Goal: Information Seeking & Learning: Learn about a topic

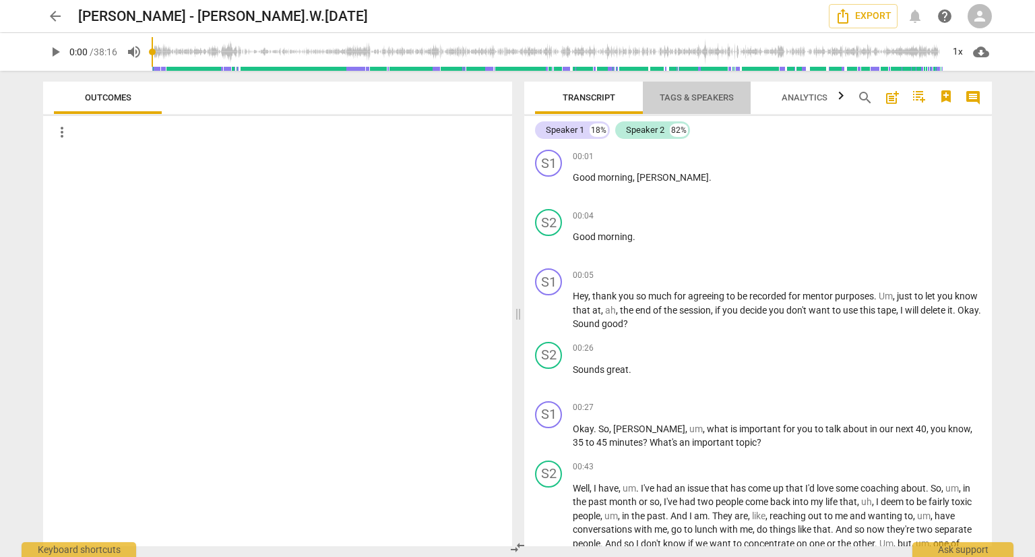
click at [719, 98] on span "Tags & Speakers" at bounding box center [697, 97] width 74 height 10
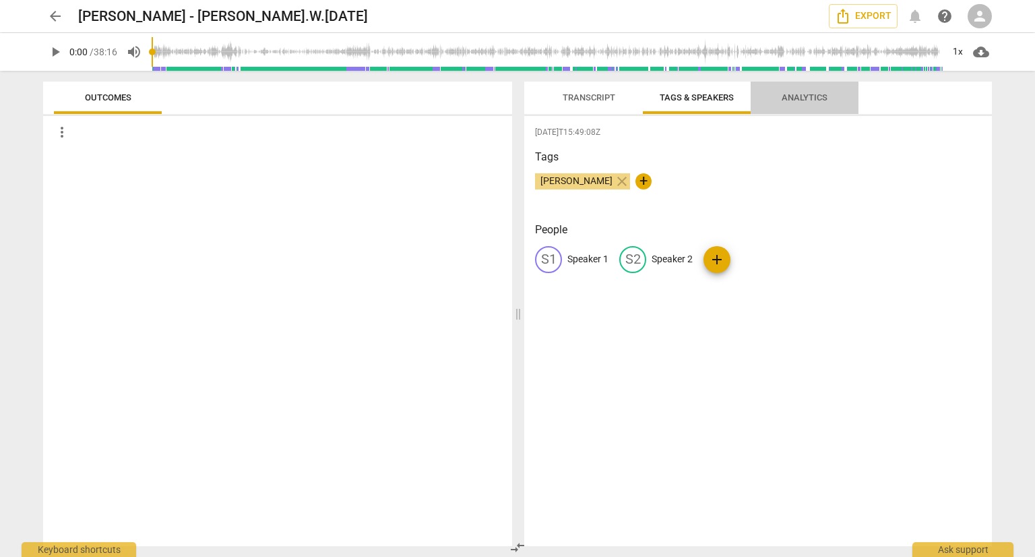
click at [812, 105] on span "Analytics" at bounding box center [805, 98] width 78 height 18
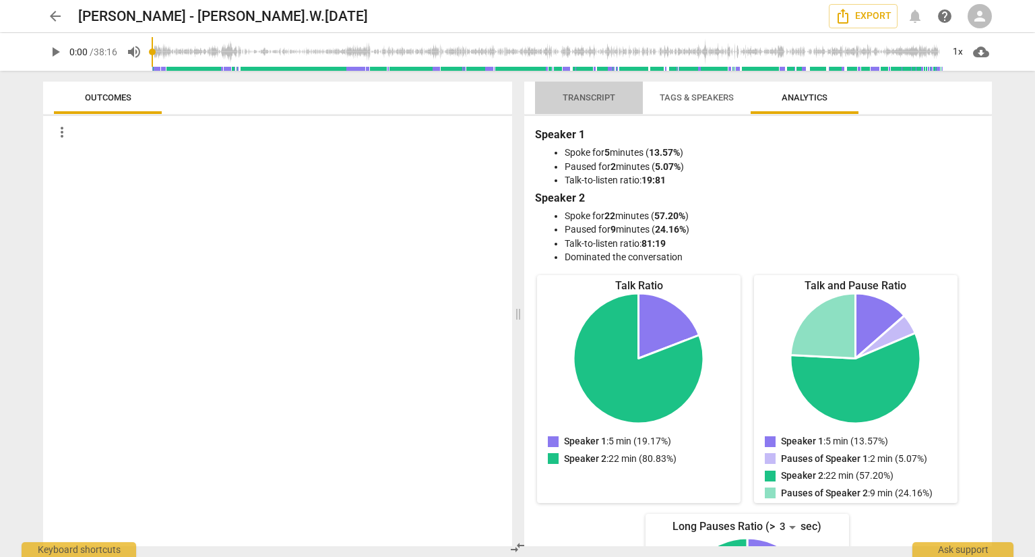
click at [590, 95] on span "Transcript" at bounding box center [589, 97] width 53 height 10
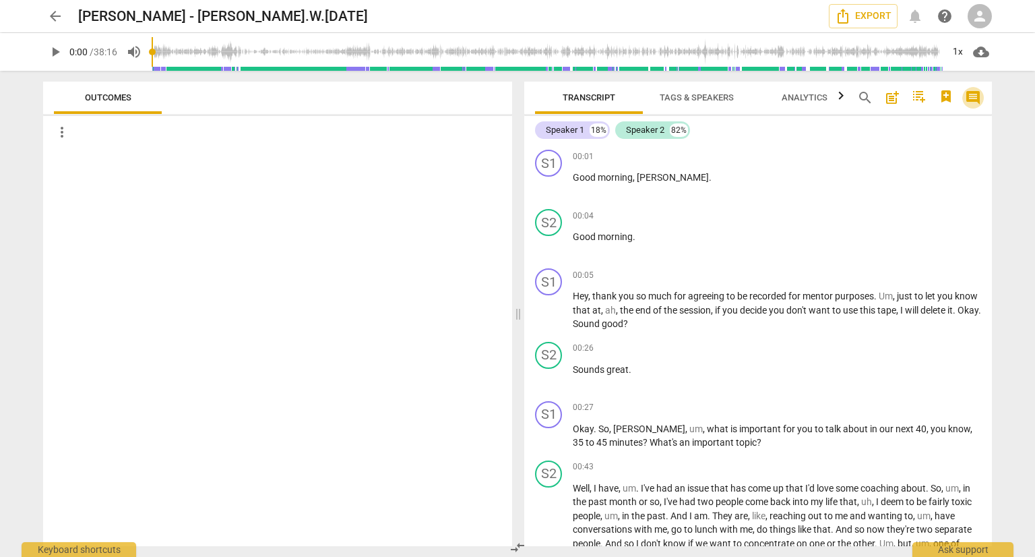
click at [977, 98] on span "comment" at bounding box center [973, 98] width 16 height 16
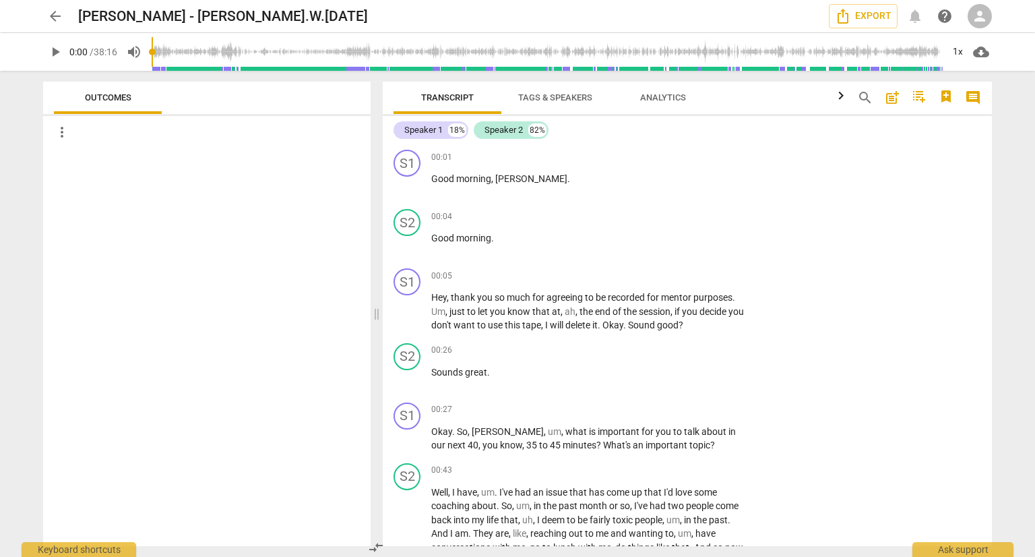
drag, startPoint x: 987, startPoint y: 146, endPoint x: 988, endPoint y: 104, distance: 42.5
click at [988, 104] on div "Transcript Tags & Speakers Analytics search post_add comment Speaker 1 18% Spea…" at bounding box center [687, 314] width 609 height 464
click at [971, 96] on span "comment" at bounding box center [973, 98] width 16 height 16
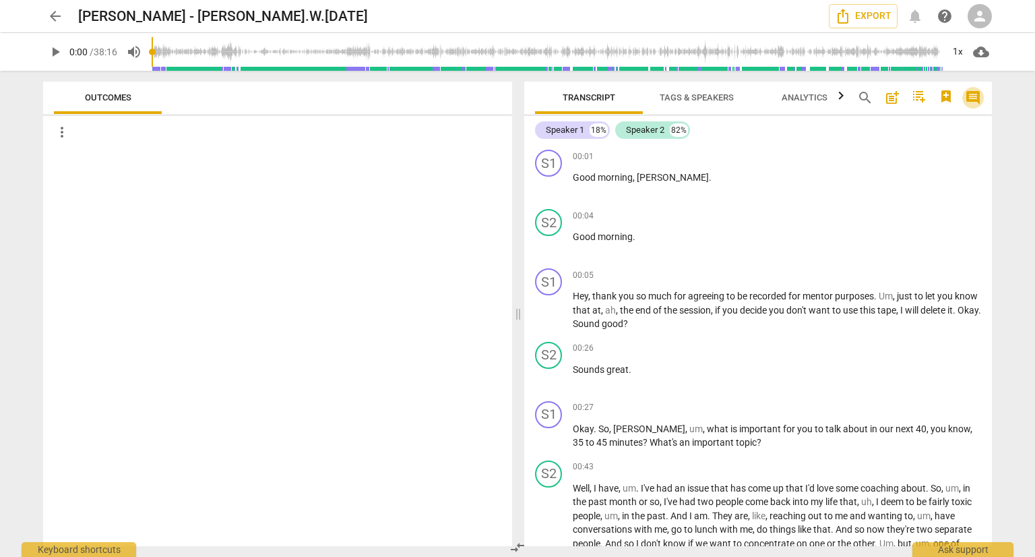
click at [971, 96] on span "comment" at bounding box center [973, 98] width 16 height 16
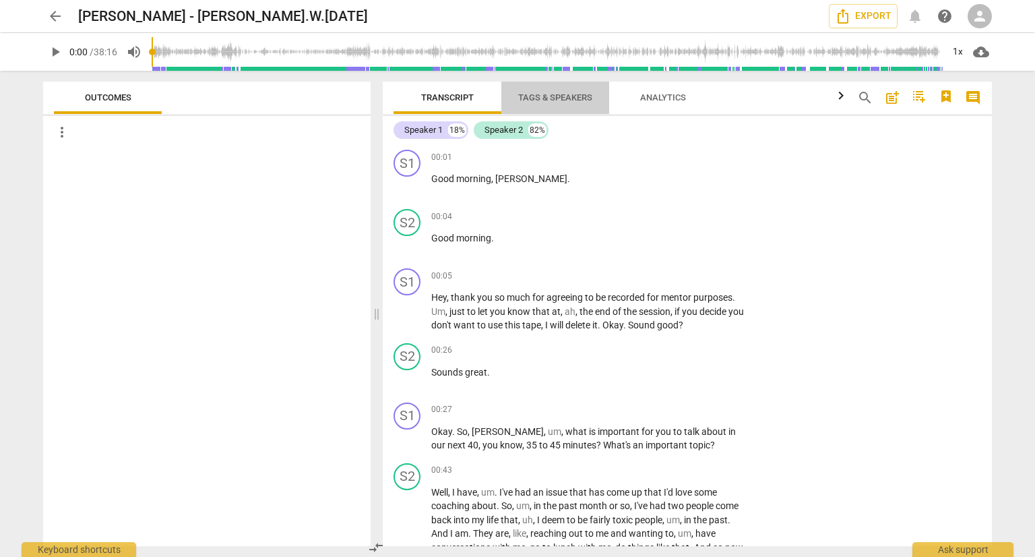
click at [545, 98] on span "Tags & Speakers" at bounding box center [555, 97] width 74 height 10
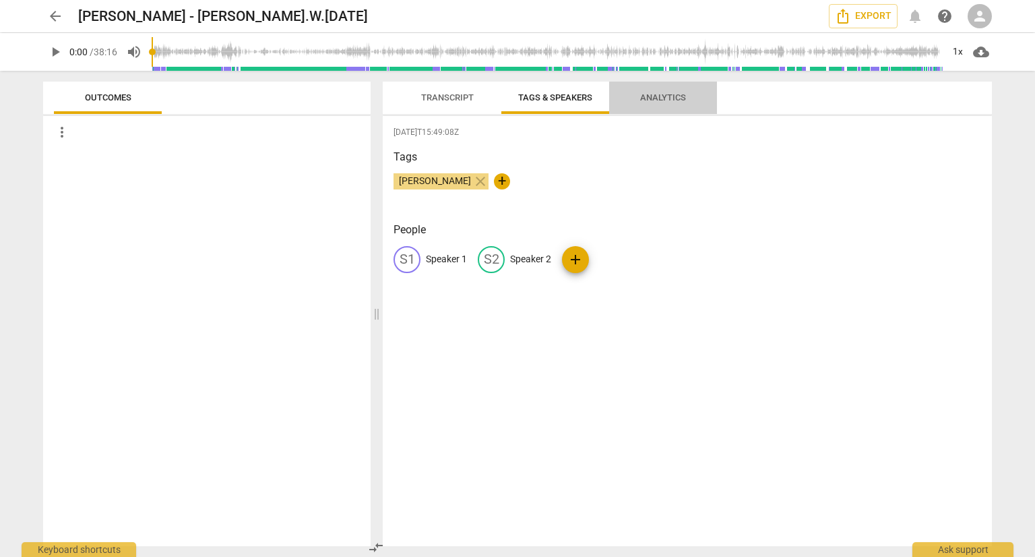
click at [666, 100] on span "Analytics" at bounding box center [663, 97] width 46 height 10
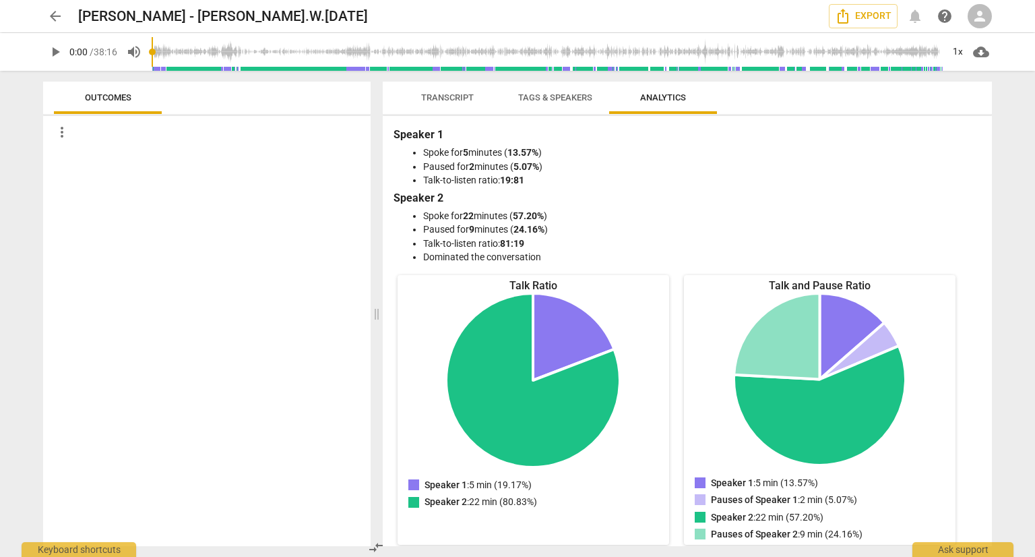
click at [54, 14] on span "arrow_back" at bounding box center [55, 16] width 16 height 16
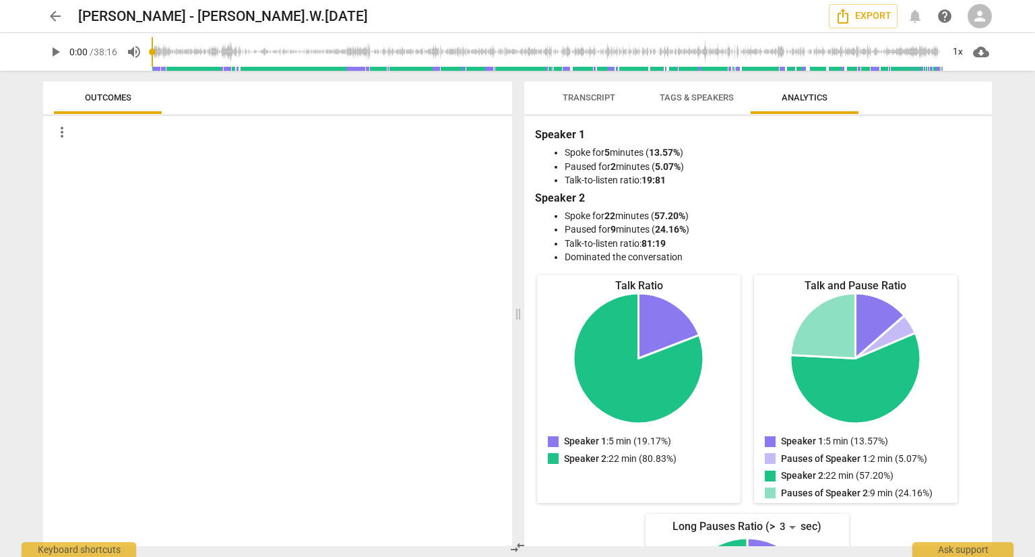
click at [240, 175] on div at bounding box center [277, 347] width 469 height 398
click at [578, 98] on span "Transcript" at bounding box center [589, 97] width 53 height 10
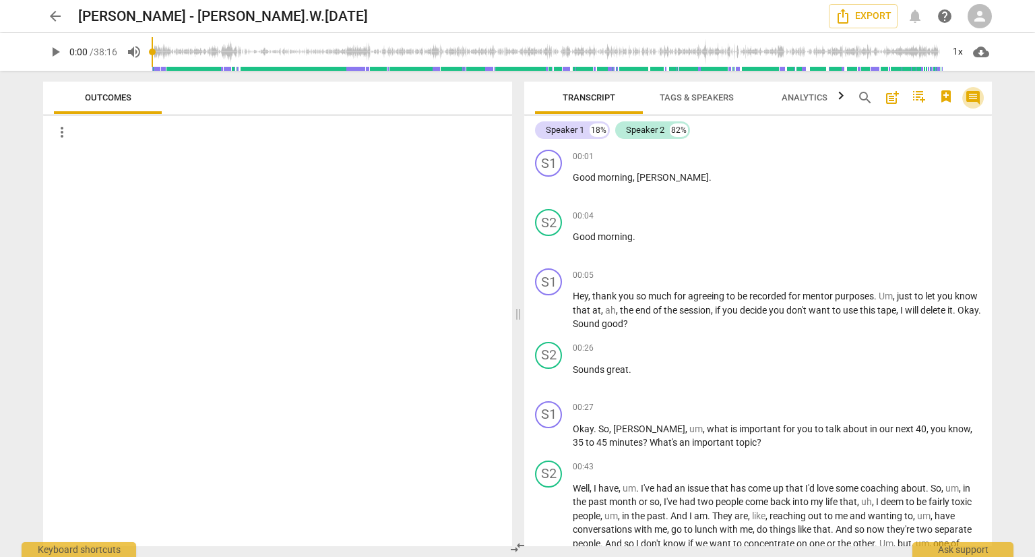
click at [971, 96] on span "comment" at bounding box center [973, 98] width 16 height 16
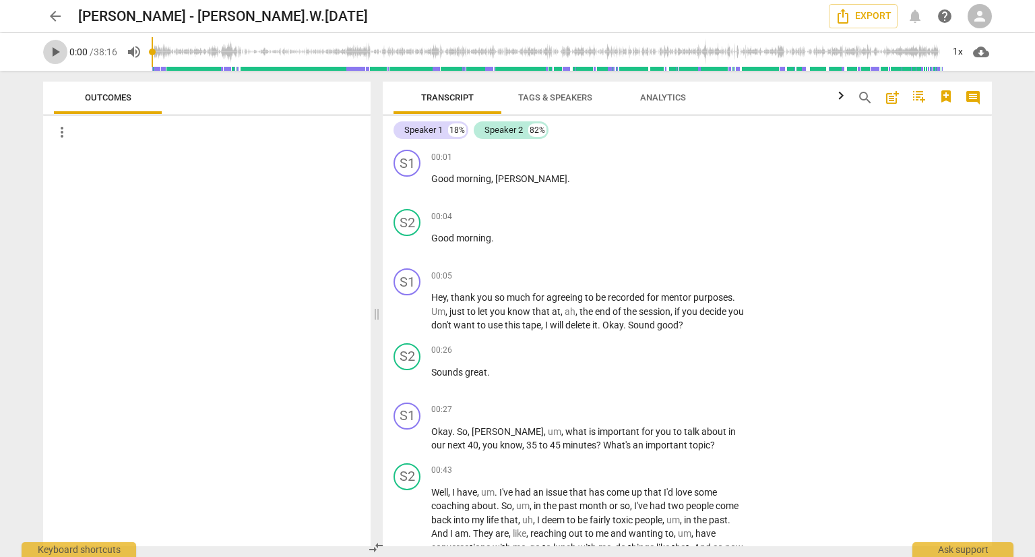
click at [57, 51] on span "play_arrow" at bounding box center [55, 52] width 16 height 16
type input "6"
click at [477, 184] on span "morning" at bounding box center [473, 178] width 35 height 11
click at [410, 187] on span "pause" at bounding box center [408, 185] width 16 height 16
click at [946, 98] on icon "button" at bounding box center [946, 96] width 9 height 12
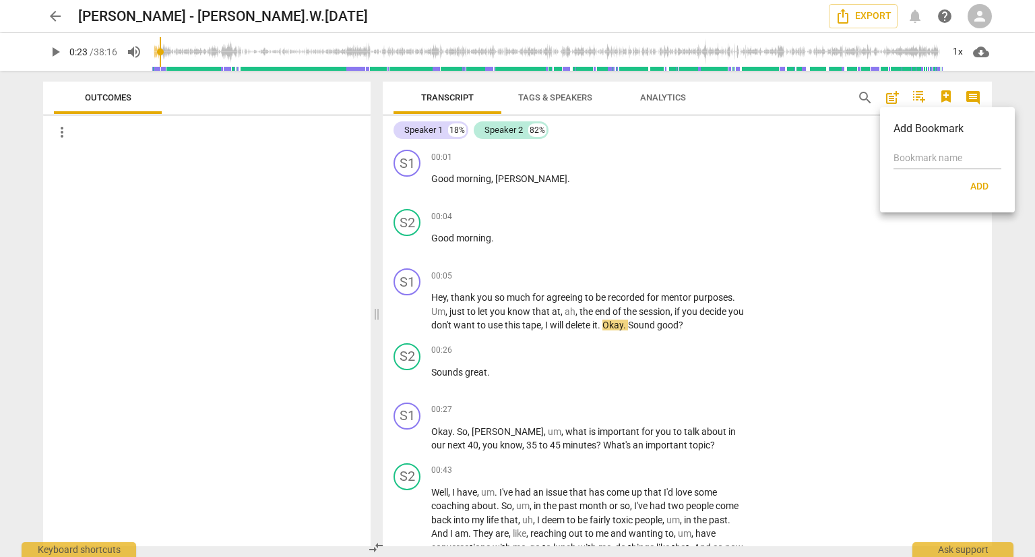
click at [975, 95] on div at bounding box center [517, 278] width 1035 height 557
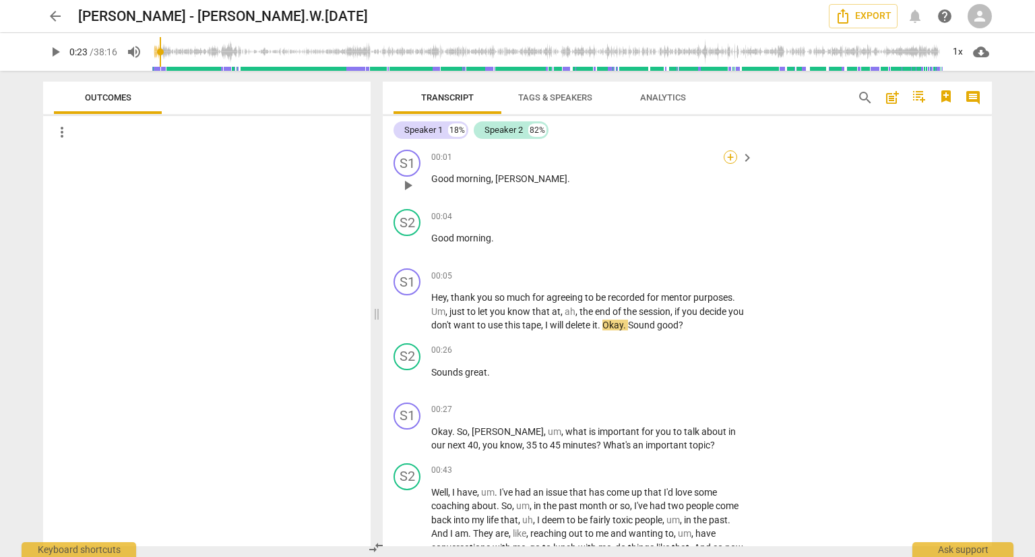
click at [729, 156] on div "+" at bounding box center [730, 156] width 13 height 13
click at [52, 52] on div at bounding box center [517, 278] width 1035 height 557
click at [58, 49] on span "play_arrow" at bounding box center [55, 52] width 16 height 16
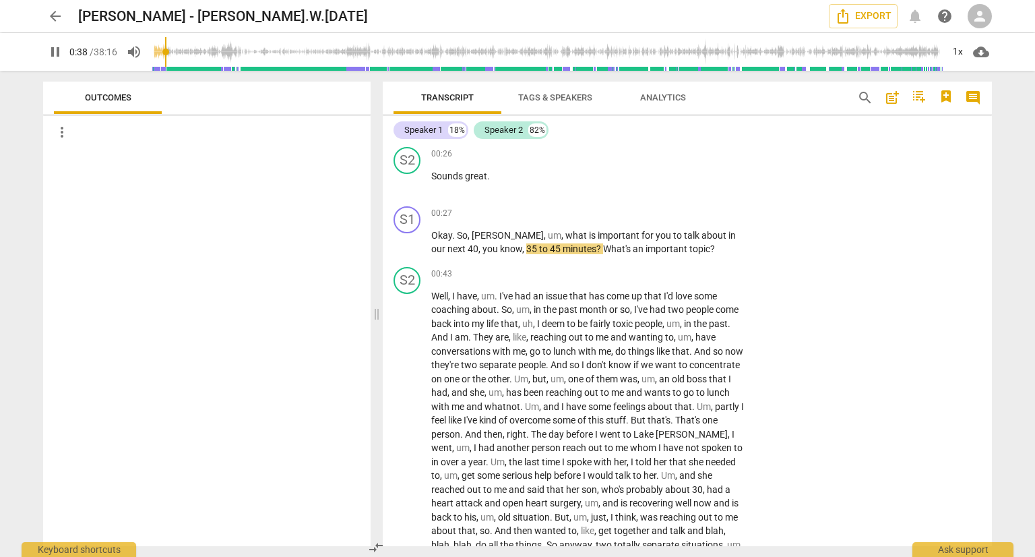
scroll to position [210, 0]
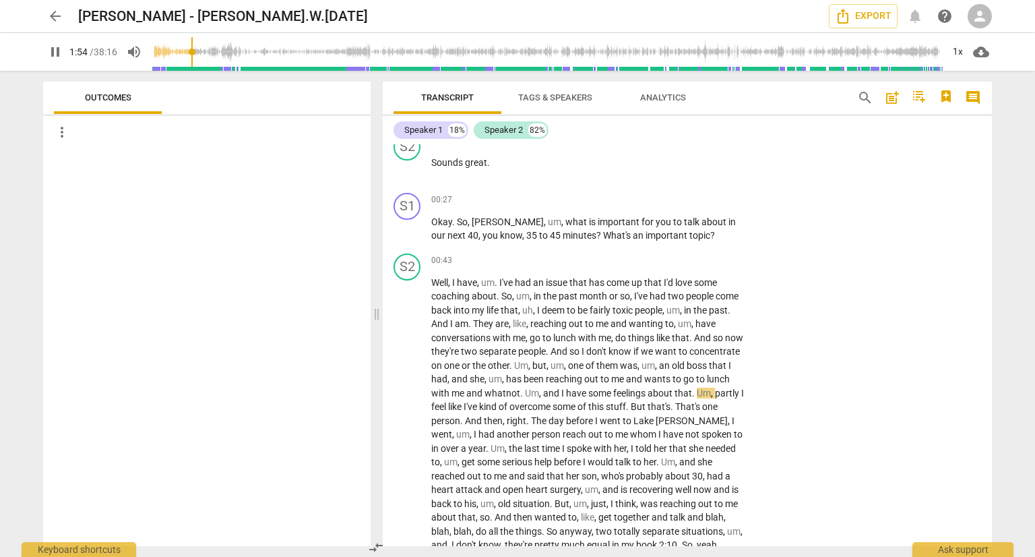
click at [992, 159] on div "Transcript Tags & Speakers Analytics search post_add comment Speaker 1 18% Spea…" at bounding box center [690, 314] width 626 height 486
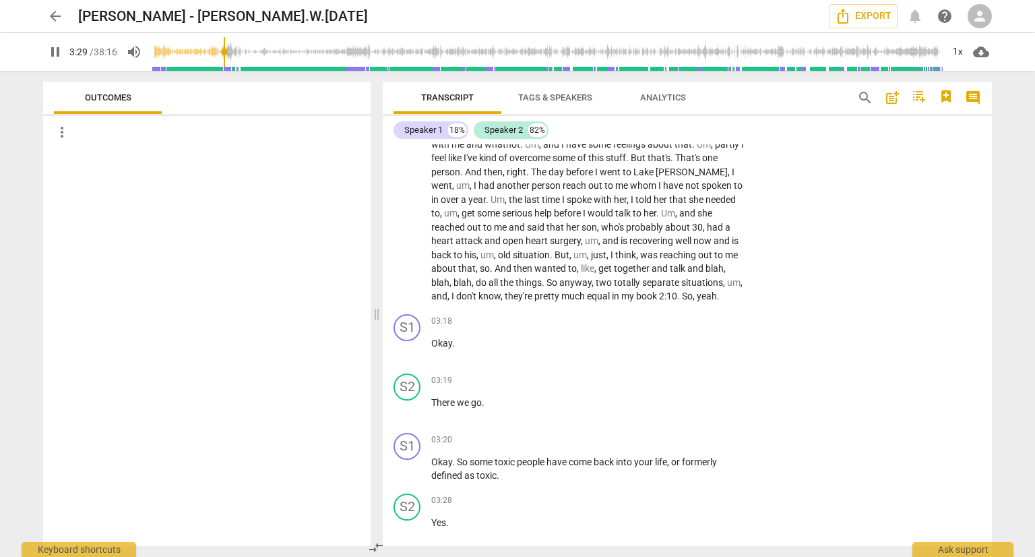
scroll to position [445, 0]
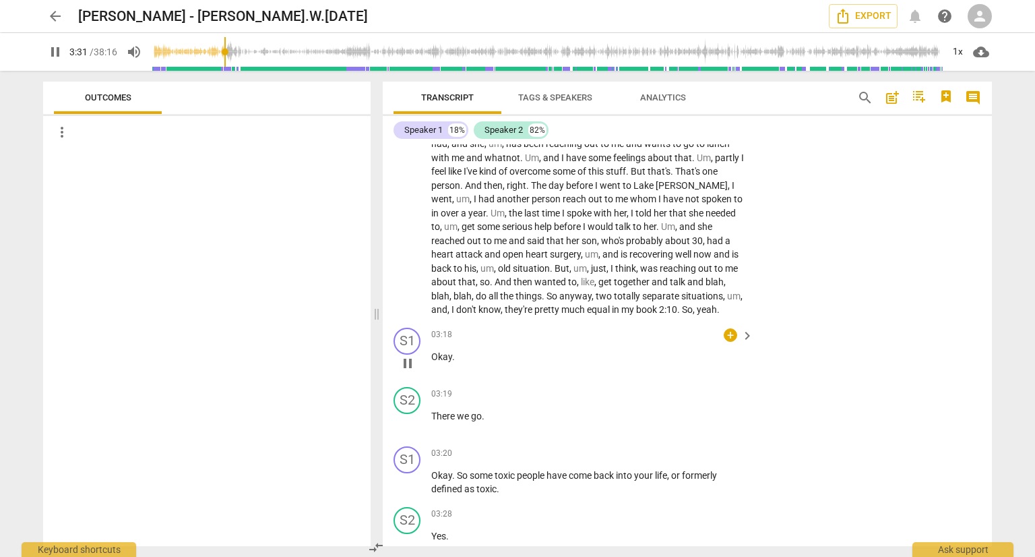
click at [825, 369] on div "S1 play_arrow pause 03:18 + keyboard_arrow_right Okay ." at bounding box center [687, 351] width 609 height 59
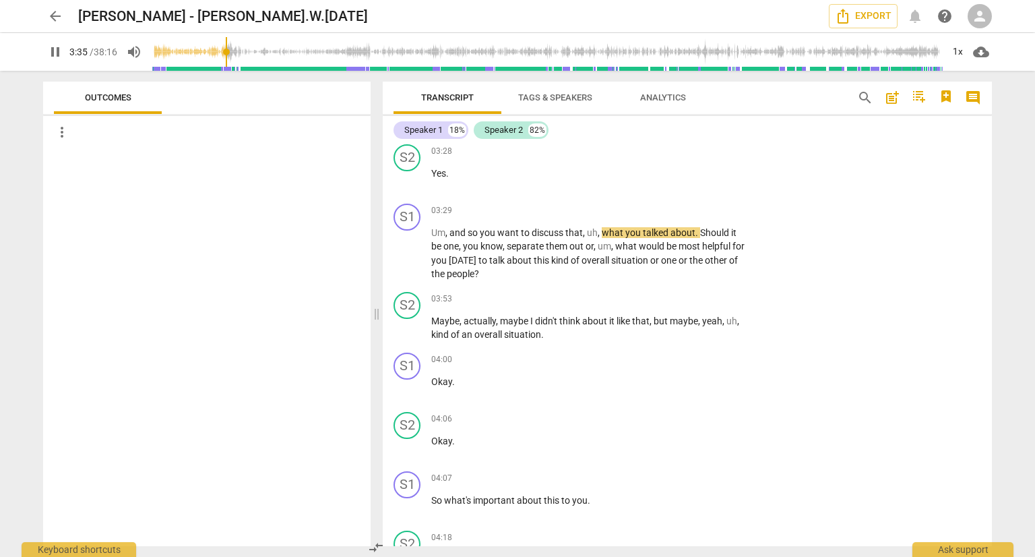
scroll to position [849, 0]
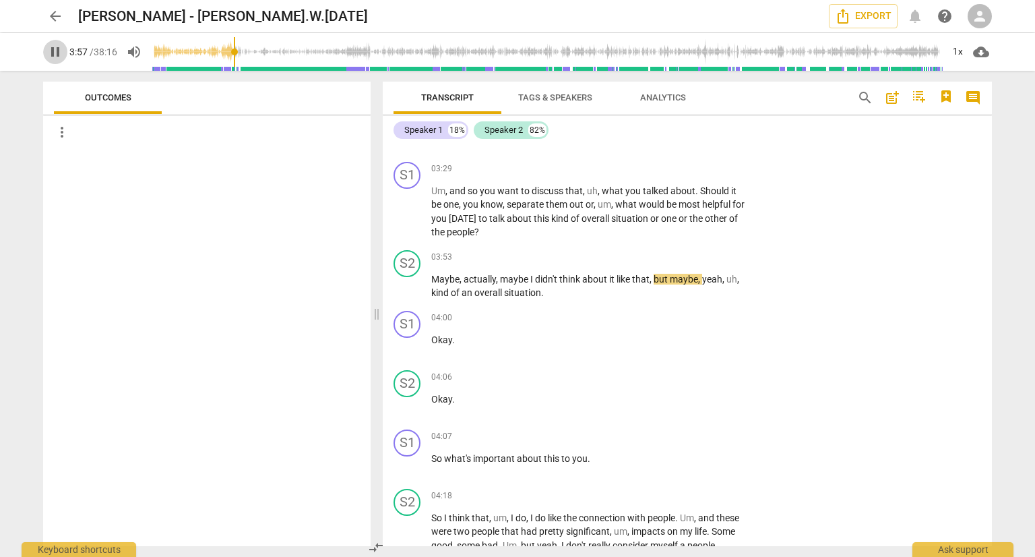
click at [57, 56] on span "pause" at bounding box center [55, 52] width 16 height 16
click at [56, 52] on span "play_arrow" at bounding box center [55, 52] width 16 height 16
click at [830, 305] on div "S1 play_arrow pause 04:00 + keyboard_arrow_right Okay ." at bounding box center [687, 334] width 609 height 59
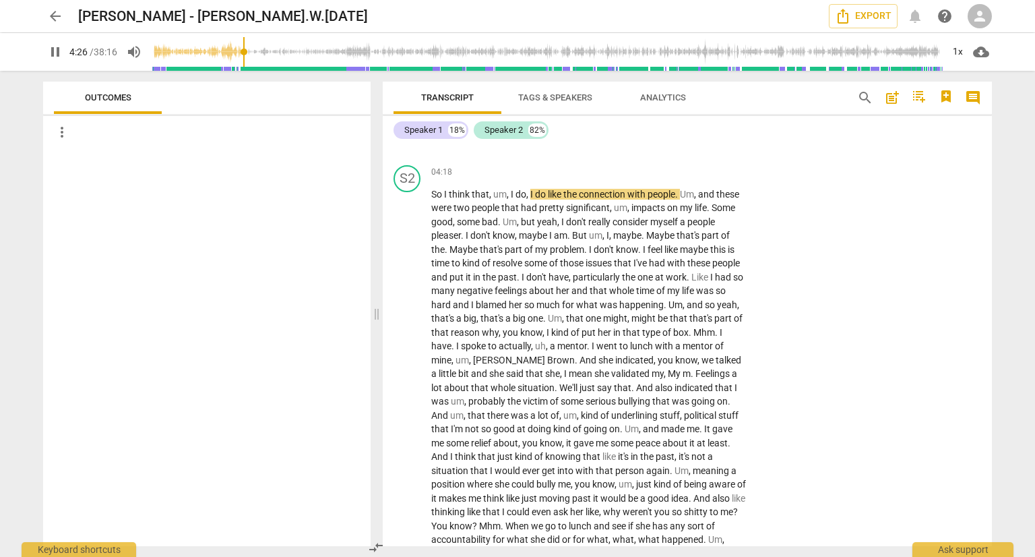
scroll to position [1200, 0]
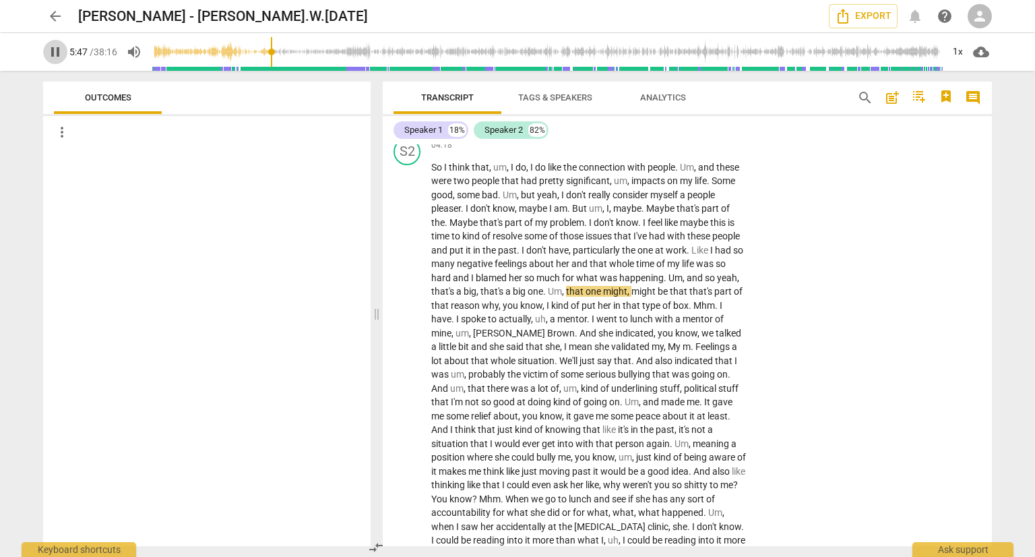
click at [57, 52] on span "pause" at bounding box center [55, 52] width 16 height 16
click at [57, 52] on span "play_arrow" at bounding box center [55, 52] width 16 height 16
drag, startPoint x: 57, startPoint y: 52, endPoint x: 114, endPoint y: 81, distance: 64.2
click at [114, 81] on div "arrow_back [PERSON_NAME] - [PERSON_NAME].W.[DATE] edit Export notifications hel…" at bounding box center [517, 278] width 1035 height 557
click at [878, 337] on div "S2 play_arrow pause 04:18 + keyboard_arrow_right So I think that , um , I do , …" at bounding box center [687, 460] width 609 height 655
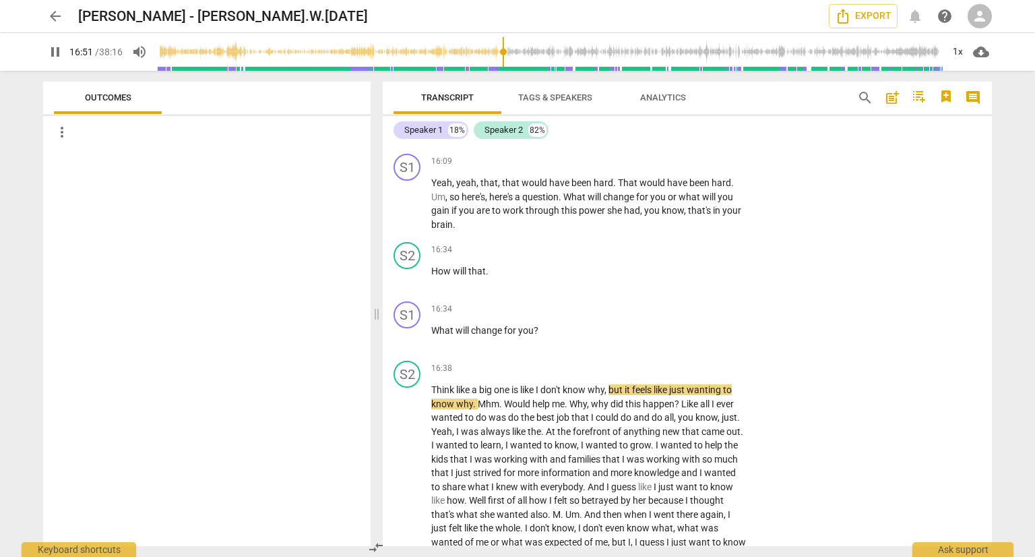
scroll to position [3510, 0]
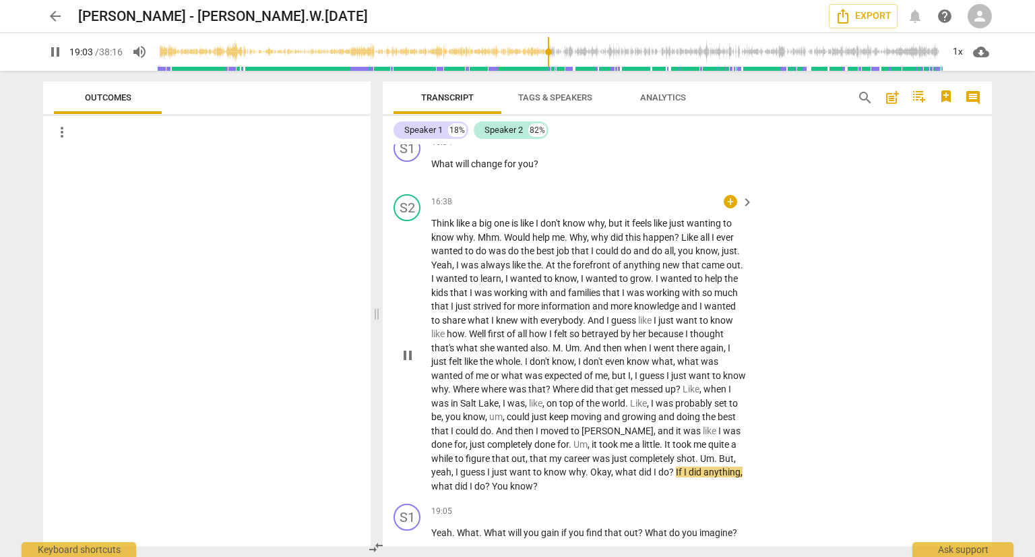
click at [875, 380] on div "S2 play_arrow pause 16:38 + keyboard_arrow_right Think like a big one is like I…" at bounding box center [687, 343] width 609 height 309
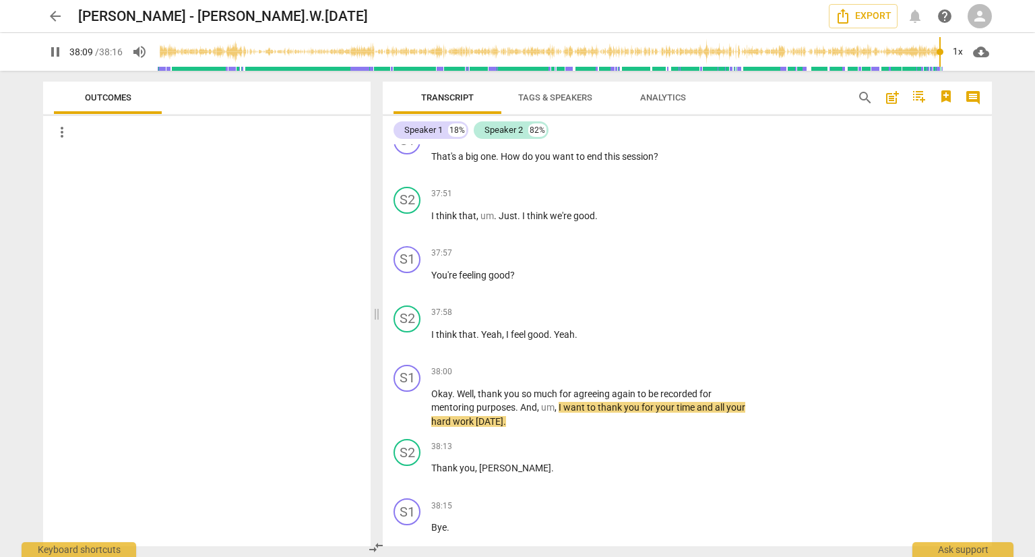
scroll to position [9312, 0]
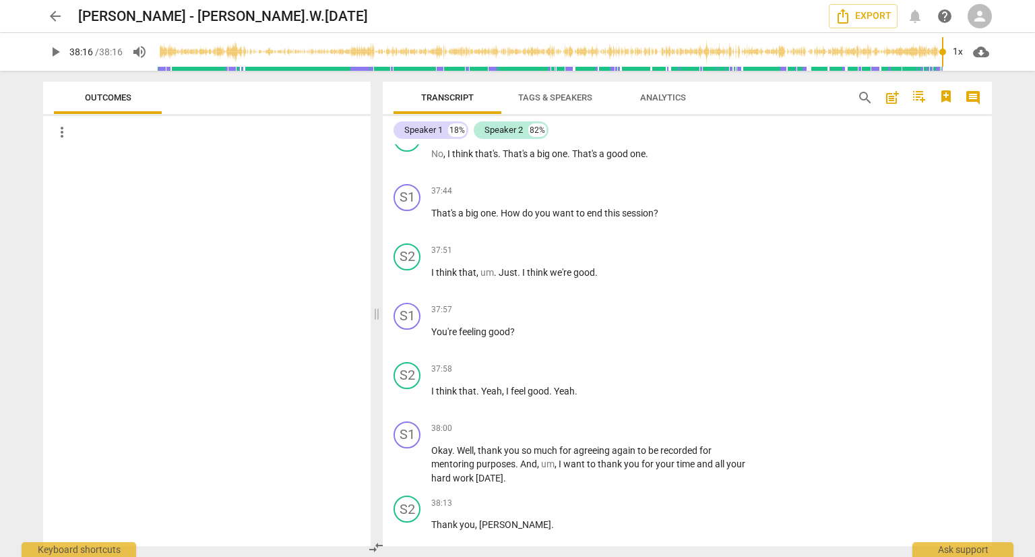
type input "2296"
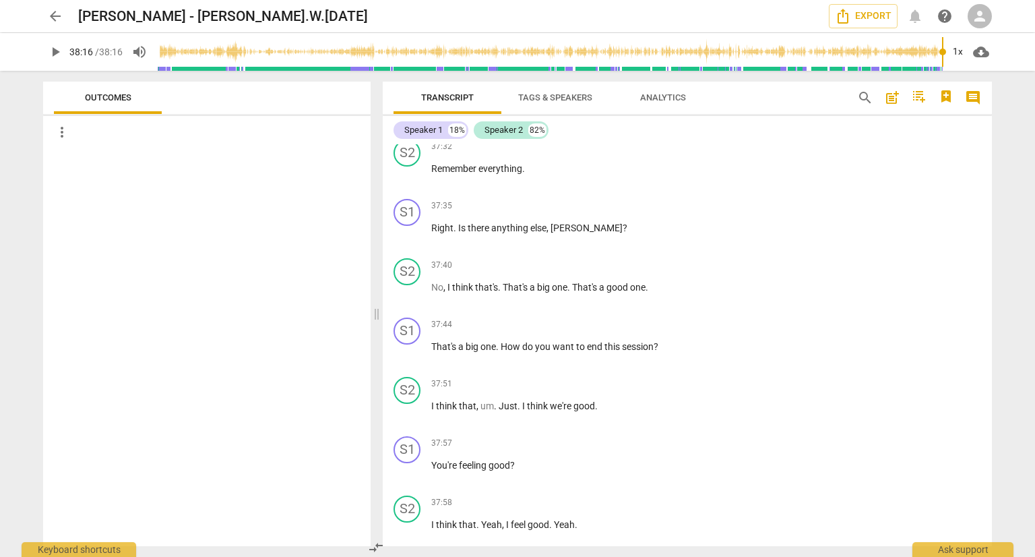
scroll to position [9069, 0]
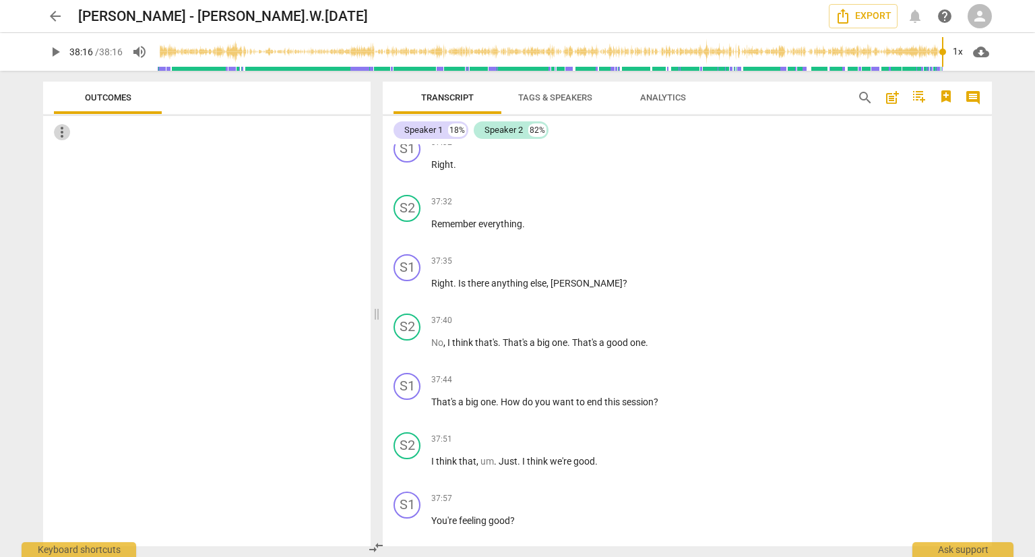
click at [67, 127] on span "more_vert" at bounding box center [62, 132] width 16 height 16
click at [172, 151] on div at bounding box center [517, 278] width 1035 height 557
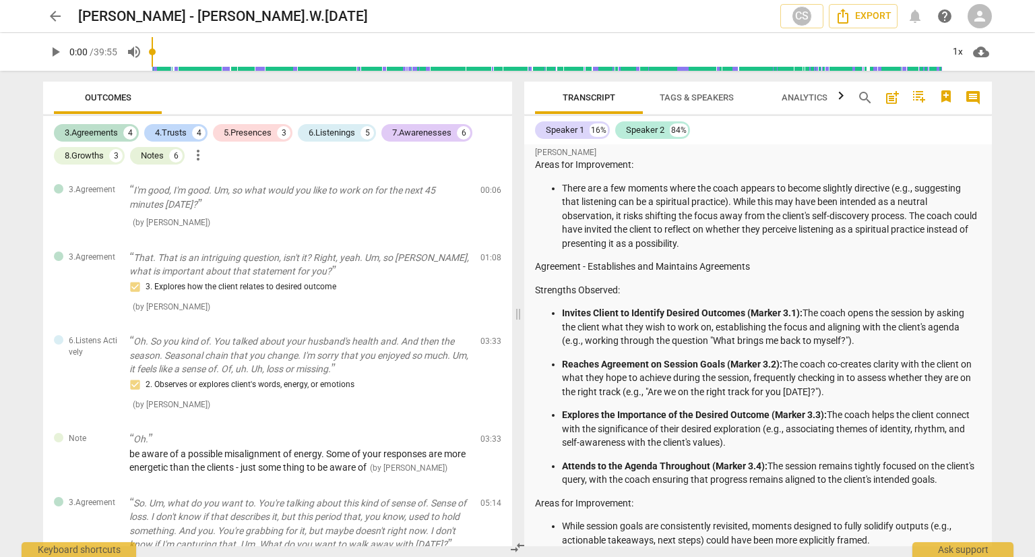
scroll to position [148, 0]
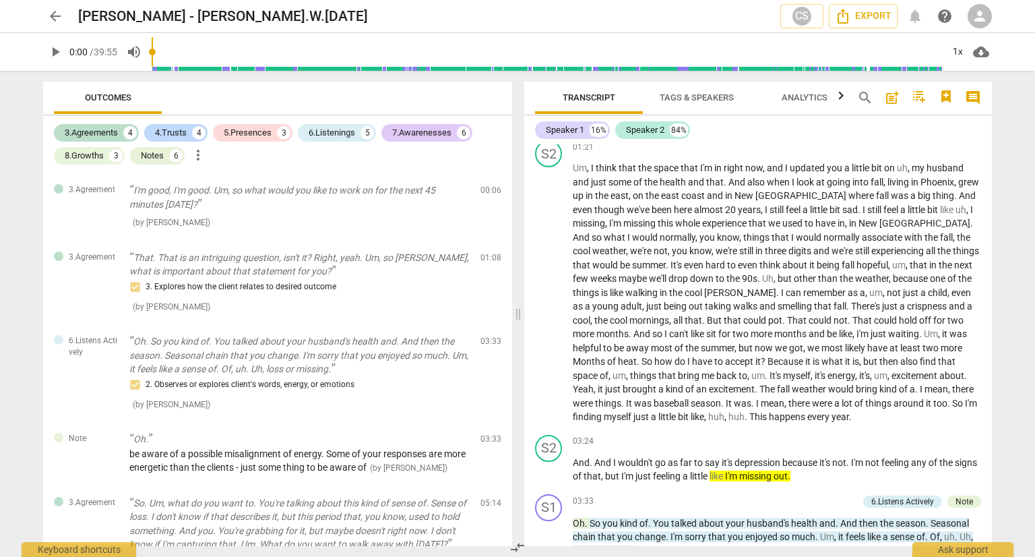
scroll to position [2521, 0]
